Goal: Task Accomplishment & Management: Use online tool/utility

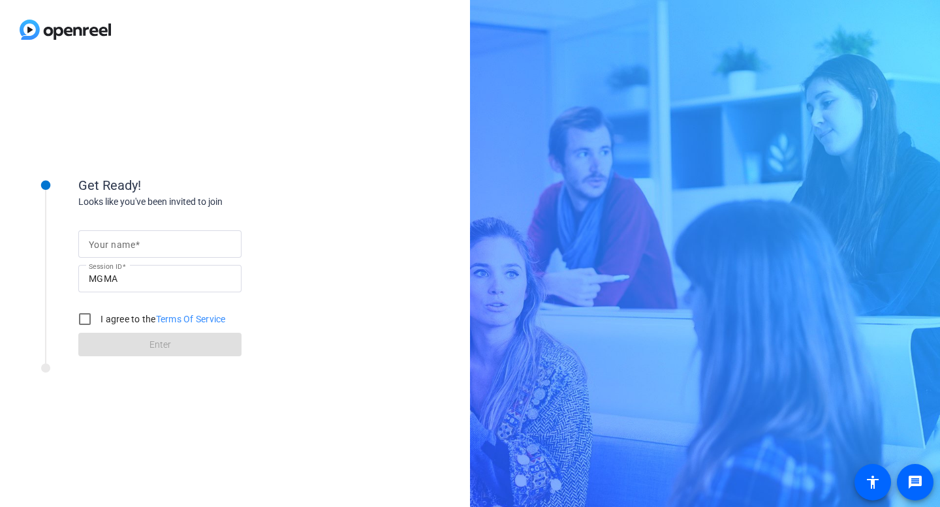
click at [105, 252] on div at bounding box center [160, 243] width 142 height 27
type input "Jackie Day"
click at [87, 326] on input "I agree to the Terms Of Service" at bounding box center [85, 319] width 26 height 26
checkbox input "true"
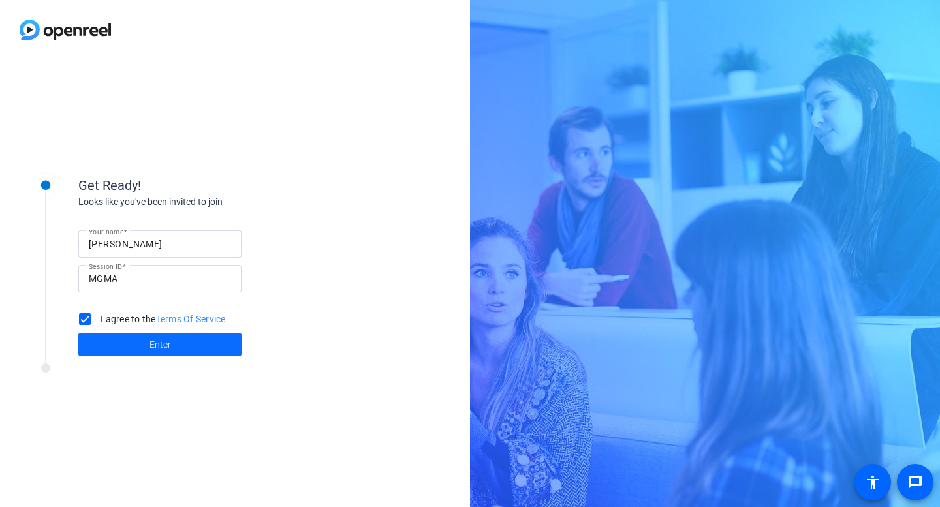
click at [145, 337] on span at bounding box center [159, 344] width 163 height 31
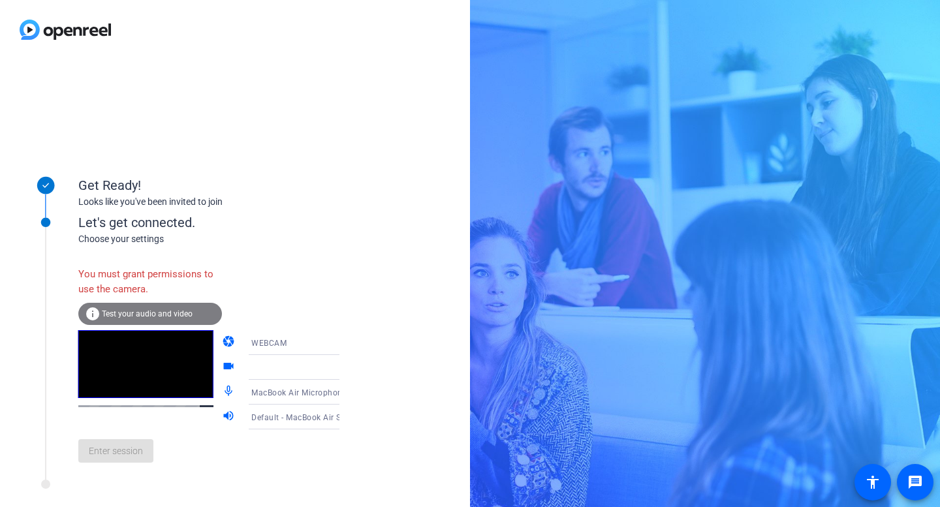
click at [191, 314] on div "info Test your audio and video" at bounding box center [150, 314] width 144 height 22
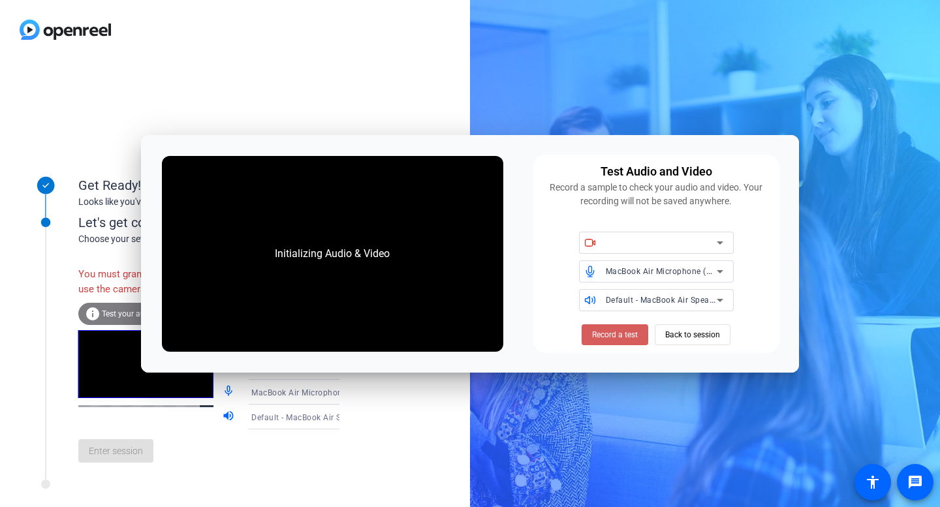
click at [623, 329] on span "Record a test" at bounding box center [615, 335] width 46 height 12
click at [302, 468] on div "Enter session" at bounding box center [222, 450] width 288 height 43
click at [730, 332] on button "Back to session" at bounding box center [692, 334] width 76 height 21
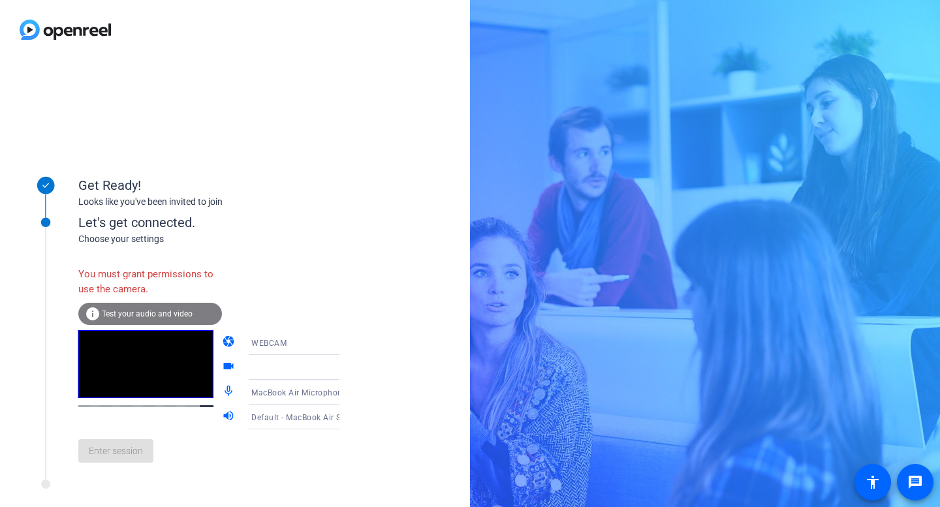
click at [277, 350] on div "WEBCAM" at bounding box center [299, 343] width 97 height 16
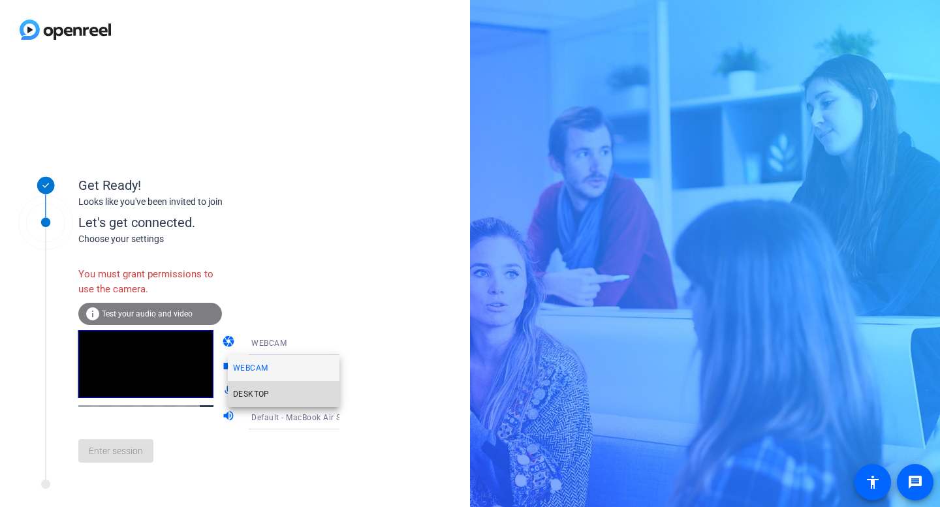
click at [264, 405] on mat-option "DESKTOP" at bounding box center [284, 394] width 112 height 26
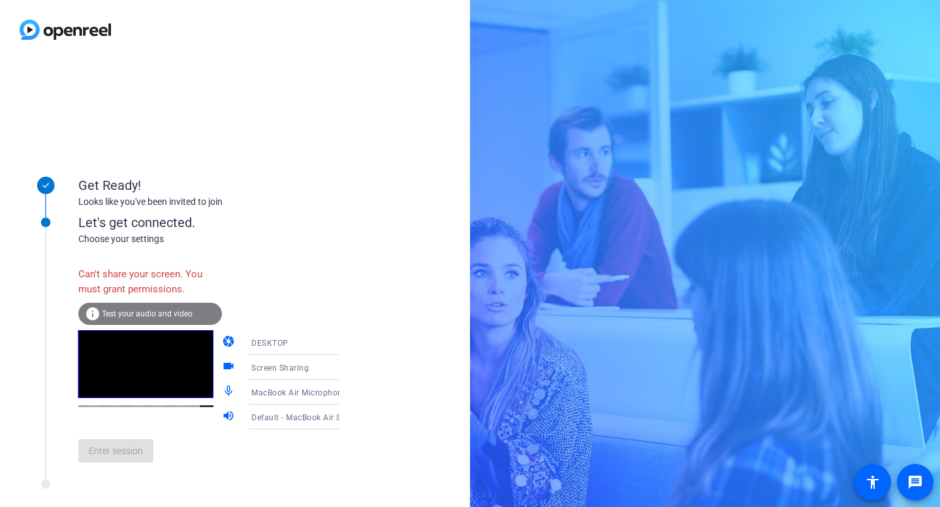
click at [146, 298] on div "Can't share your screen. You must grant permissions." at bounding box center [150, 281] width 144 height 42
click at [286, 346] on div "DESKTOP" at bounding box center [299, 343] width 97 height 16
click at [257, 367] on span "WEBCAM" at bounding box center [250, 368] width 35 height 16
click at [256, 392] on span "MacBook Air Microphone (Built-in)" at bounding box center [316, 392] width 130 height 10
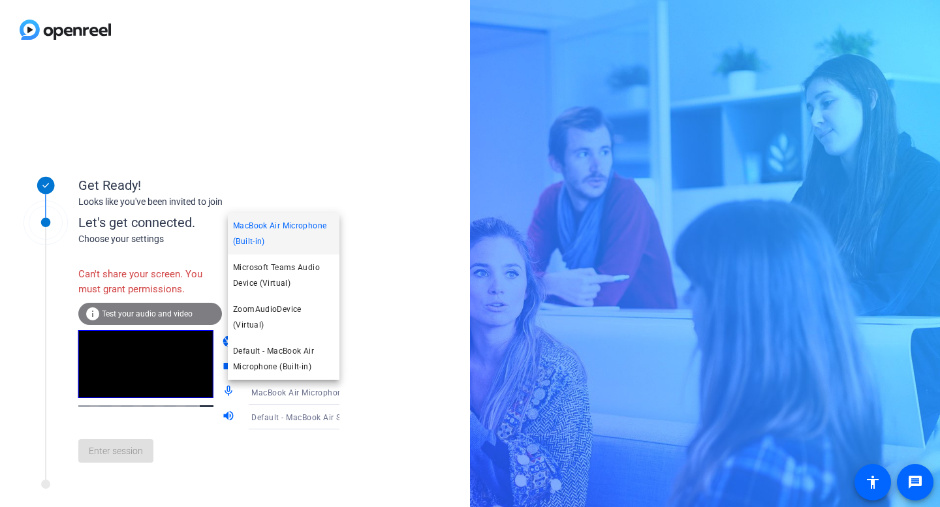
click at [264, 249] on span "MacBook Air Microphone (Built-in)" at bounding box center [283, 233] width 101 height 31
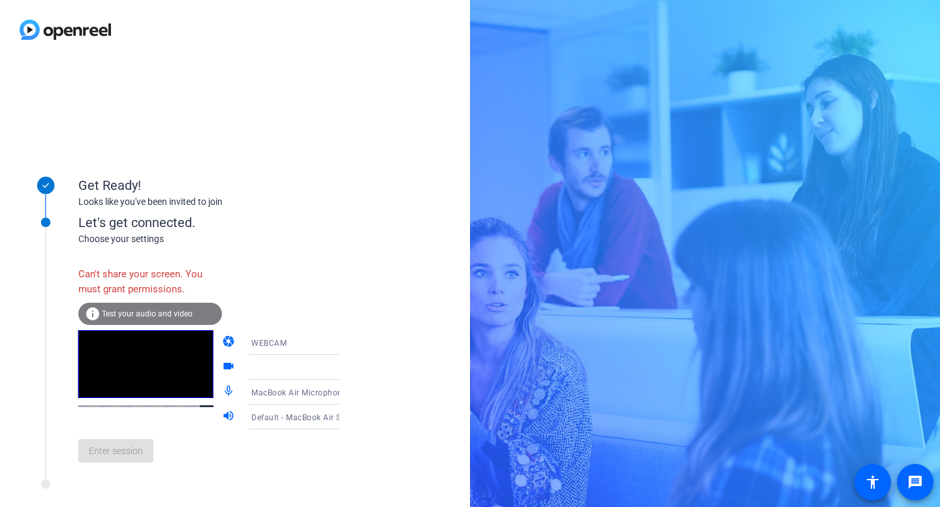
click at [345, 372] on icon at bounding box center [353, 368] width 16 height 16
click at [258, 335] on mat-select "WEBCAM" at bounding box center [303, 343] width 104 height 16
click at [252, 377] on mat-option "WEBCAM" at bounding box center [284, 368] width 112 height 26
click at [252, 390] on span "MacBook Air Microphone (Built-in)" at bounding box center [316, 392] width 130 height 10
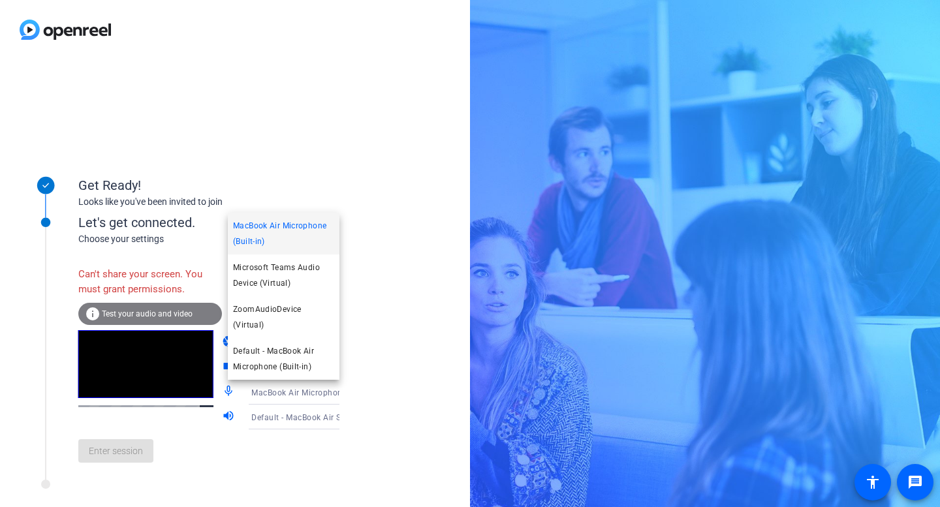
click at [339, 425] on div at bounding box center [470, 253] width 940 height 507
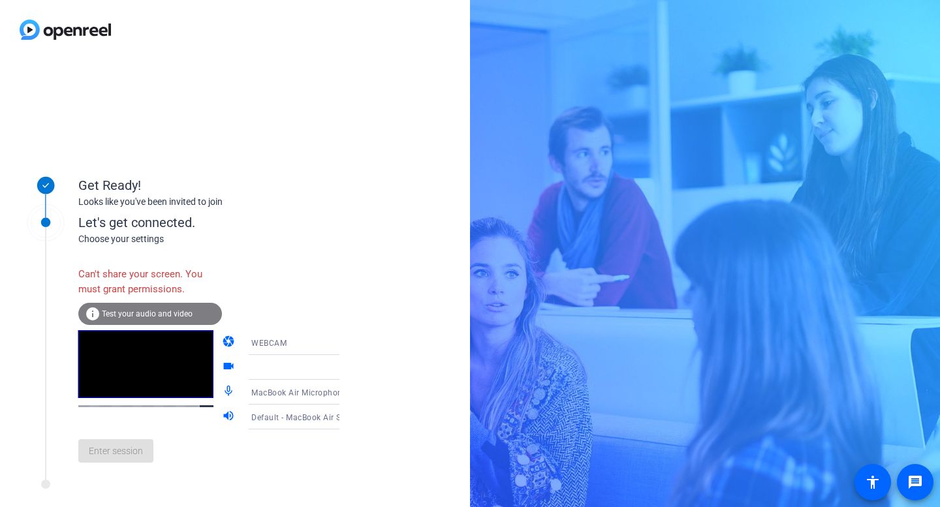
click at [345, 371] on icon at bounding box center [353, 368] width 16 height 16
click at [271, 333] on div "WEBCAM" at bounding box center [303, 342] width 104 height 25
click at [243, 401] on span "DESKTOP" at bounding box center [251, 394] width 37 height 16
click at [110, 469] on div "Enter session" at bounding box center [222, 450] width 288 height 43
click at [227, 262] on div "Can't share your screen. You must grant permissions. info Test your audio and v…" at bounding box center [222, 366] width 288 height 212
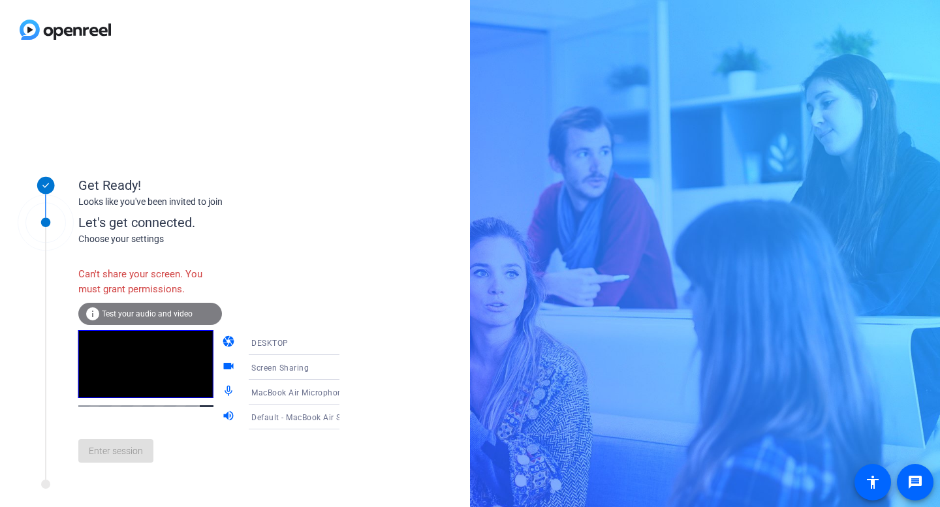
click at [123, 336] on video at bounding box center [145, 364] width 135 height 68
click at [222, 427] on div "volume_up Default - MacBook Air Speakers (Built-in)" at bounding box center [294, 417] width 144 height 25
click at [267, 348] on div "DESKTOP" at bounding box center [299, 343] width 97 height 16
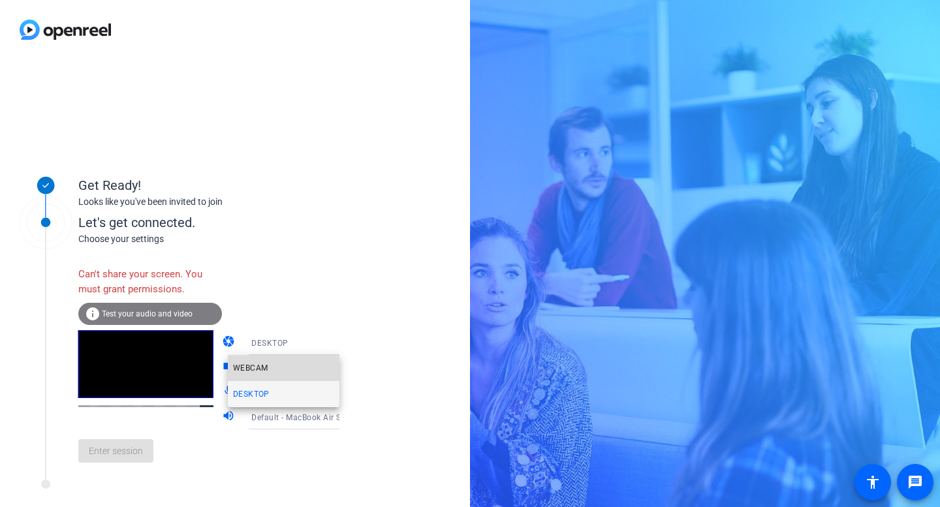
click at [252, 368] on span "WEBCAM" at bounding box center [250, 368] width 35 height 16
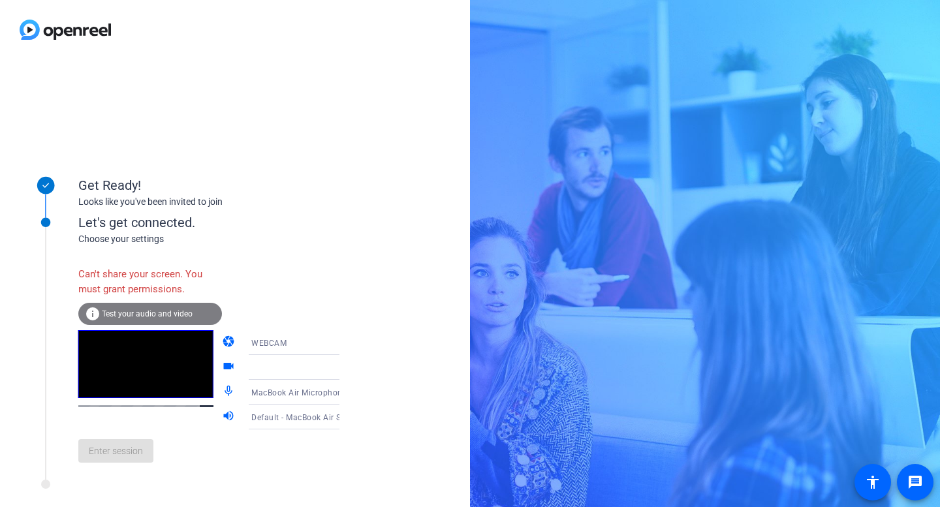
click at [111, 472] on div "Enter session" at bounding box center [222, 450] width 288 height 43
click at [123, 461] on div "Enter session" at bounding box center [222, 450] width 288 height 43
click at [280, 405] on div "Default - MacBook Air Speakers (Built-in)" at bounding box center [303, 417] width 104 height 25
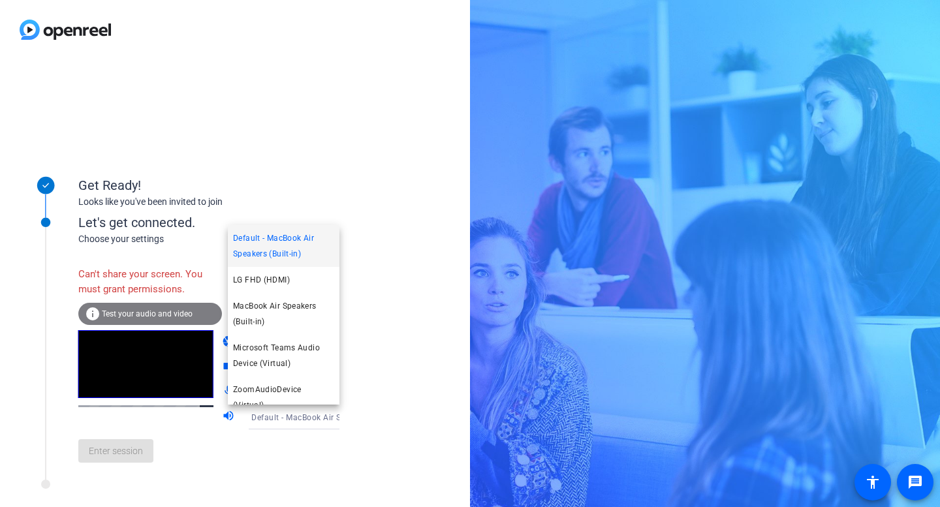
click at [371, 407] on div at bounding box center [470, 253] width 940 height 507
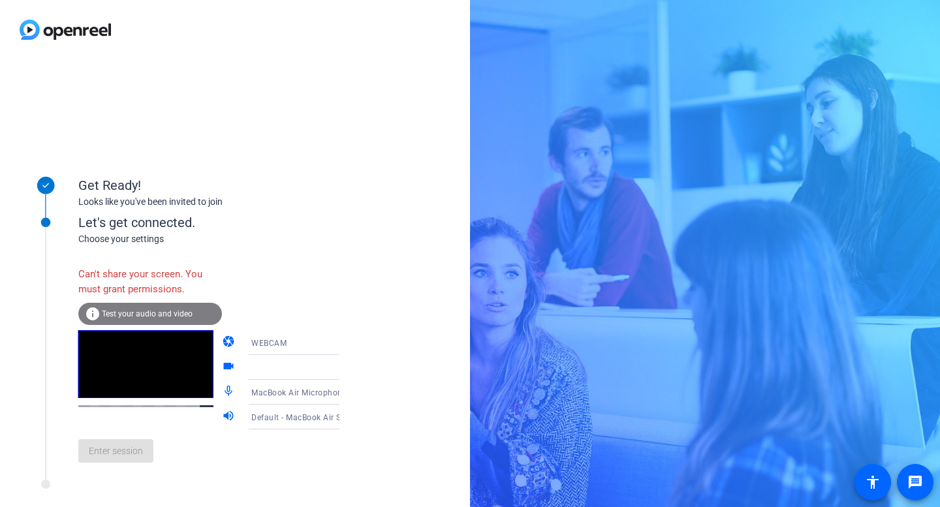
click at [345, 367] on icon at bounding box center [353, 368] width 16 height 16
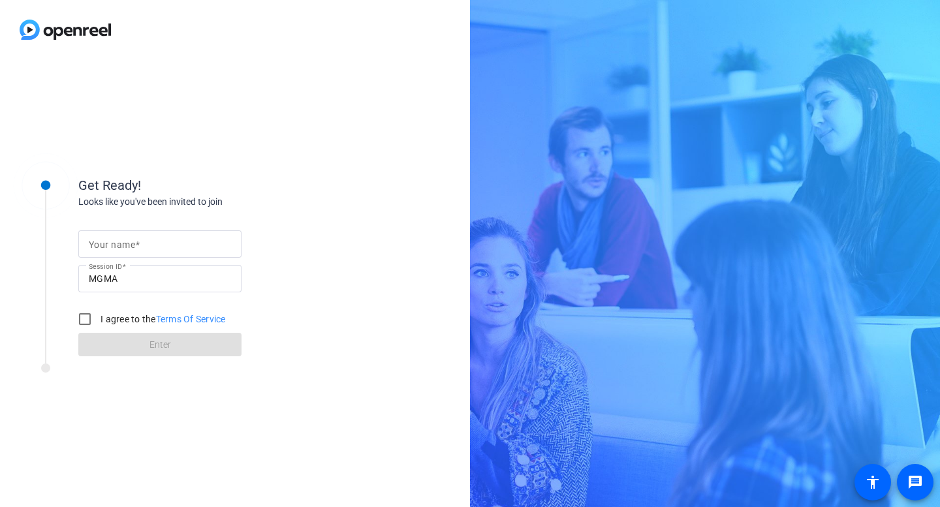
click at [122, 243] on mat-label "Your name" at bounding box center [112, 244] width 46 height 10
click at [122, 243] on input "Your name" at bounding box center [160, 244] width 142 height 16
type input "[PERSON_NAME]"
click at [87, 322] on input "I agree to the Terms Of Service" at bounding box center [85, 319] width 26 height 26
checkbox input "true"
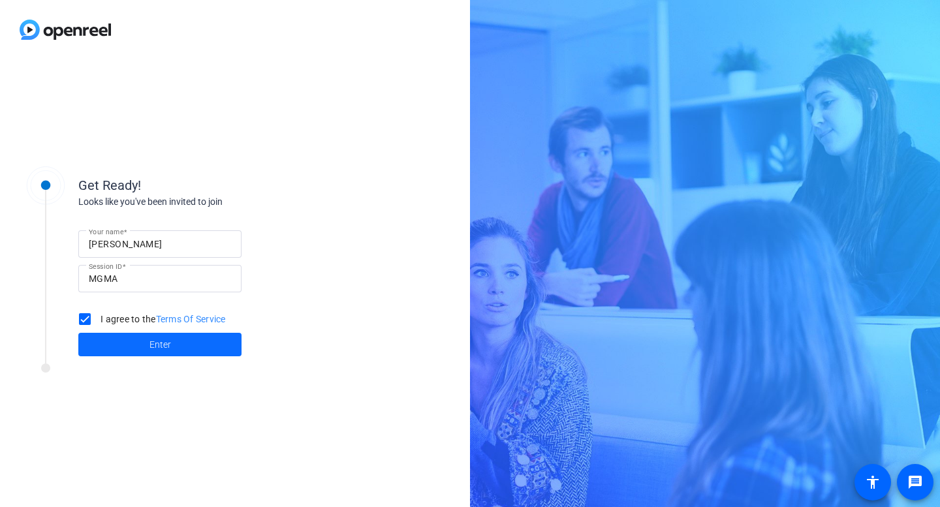
click at [141, 343] on span at bounding box center [159, 344] width 163 height 31
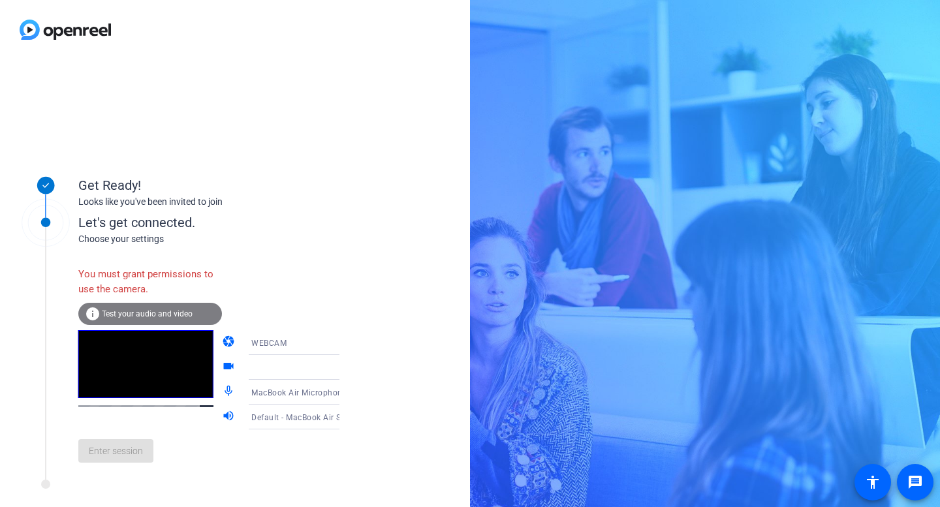
click at [289, 341] on div "WEBCAM" at bounding box center [299, 343] width 97 height 16
click at [245, 396] on span "DESKTOP" at bounding box center [251, 394] width 37 height 16
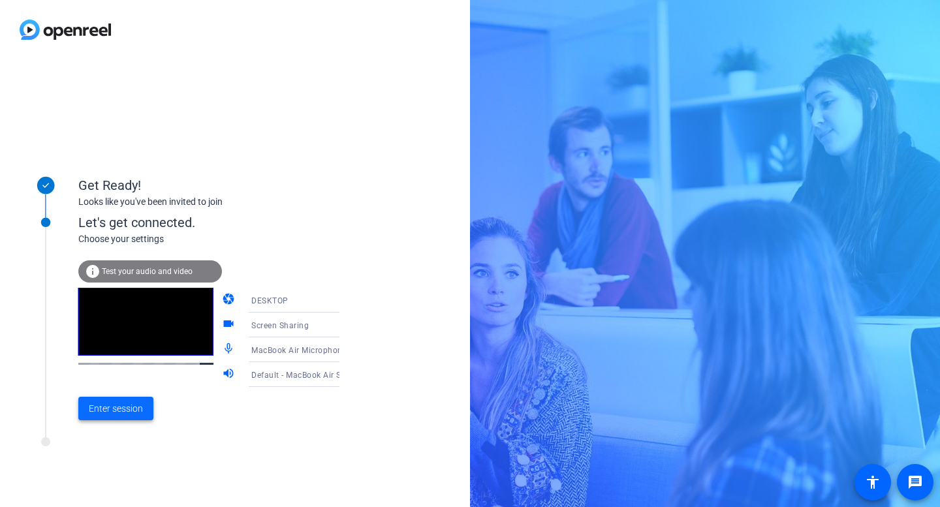
click at [116, 408] on span "Enter session" at bounding box center [116, 409] width 54 height 14
